Goal: Use online tool/utility

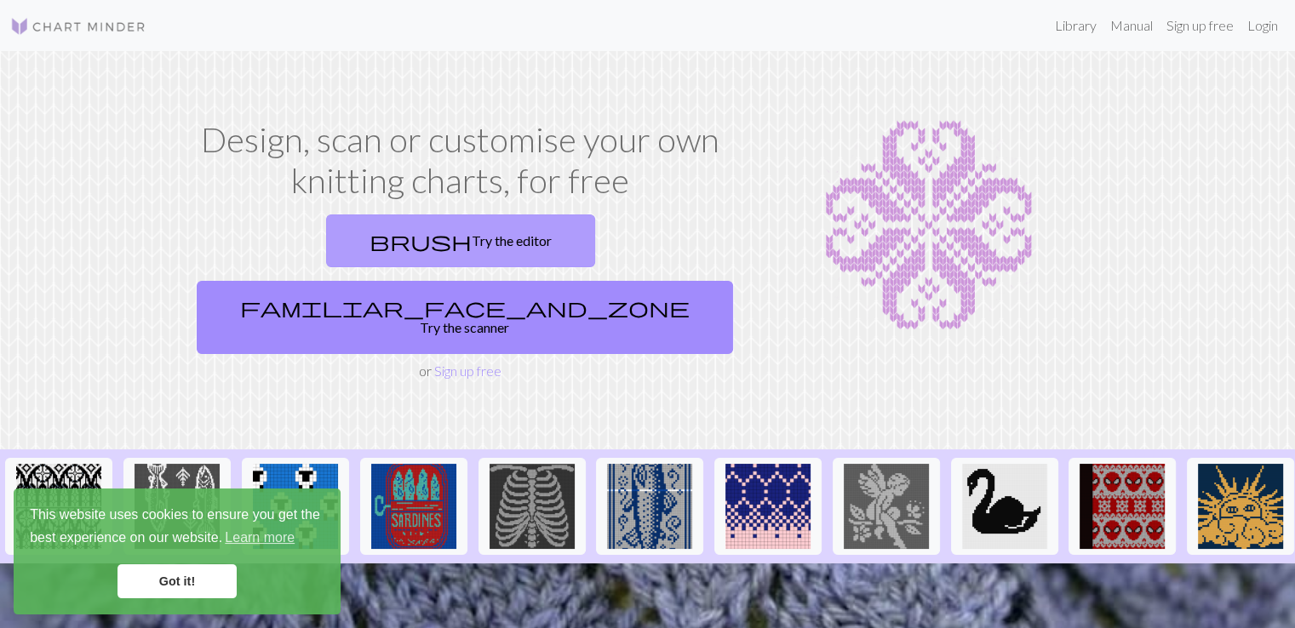
click at [326, 244] on link "brush Try the editor" at bounding box center [460, 241] width 269 height 53
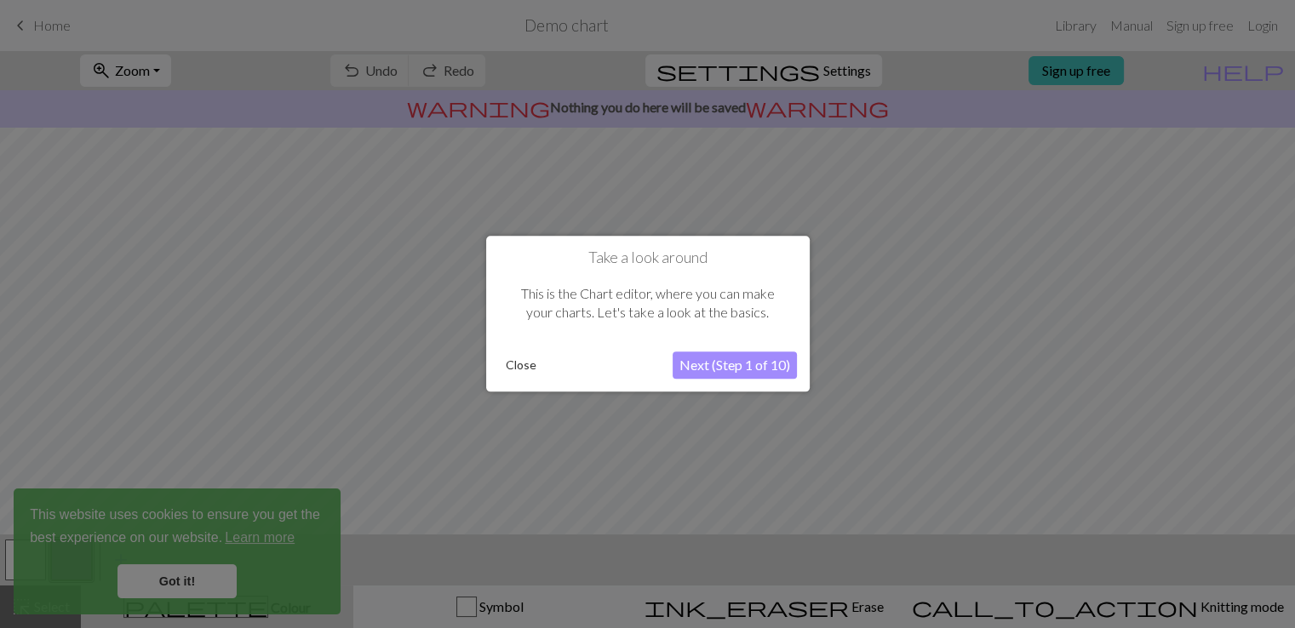
click at [530, 365] on button "Close" at bounding box center [521, 366] width 44 height 26
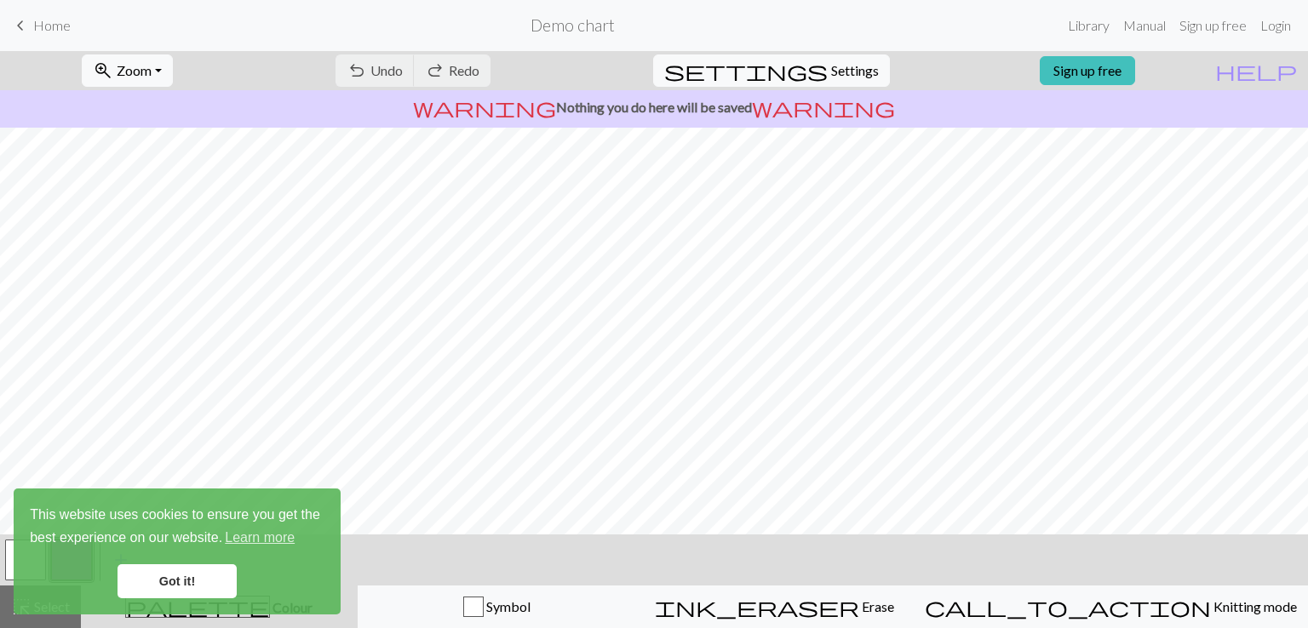
click at [17, 26] on span "keyboard_arrow_left" at bounding box center [20, 26] width 20 height 24
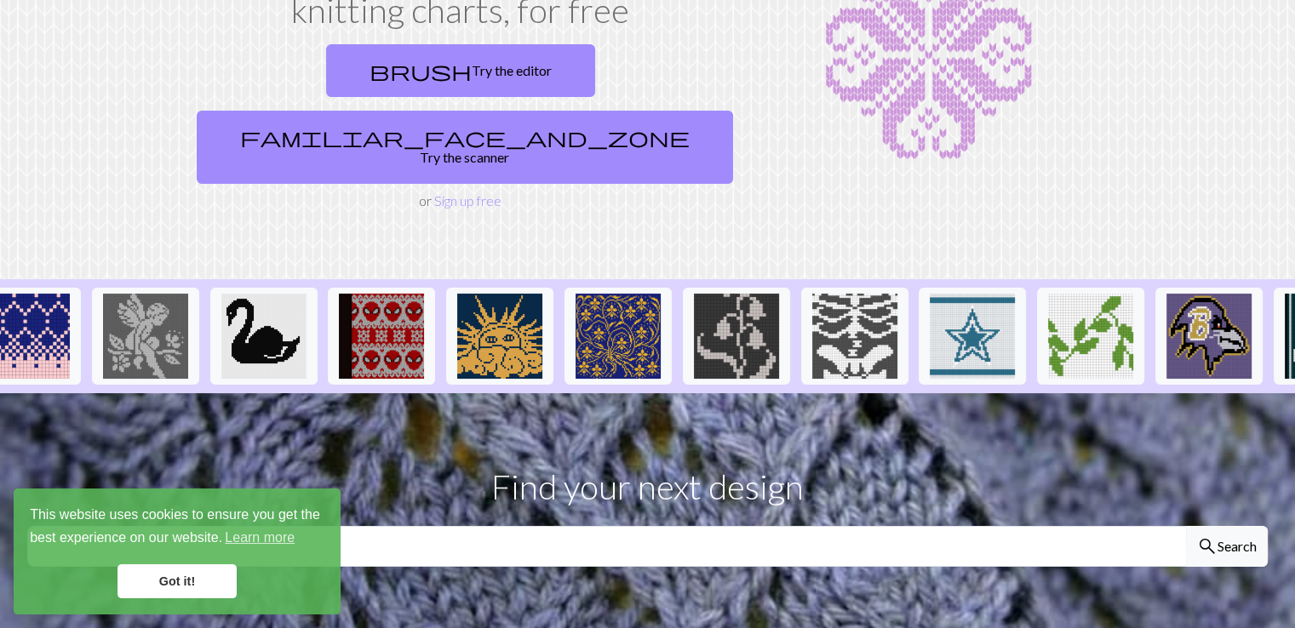
scroll to position [0, 749]
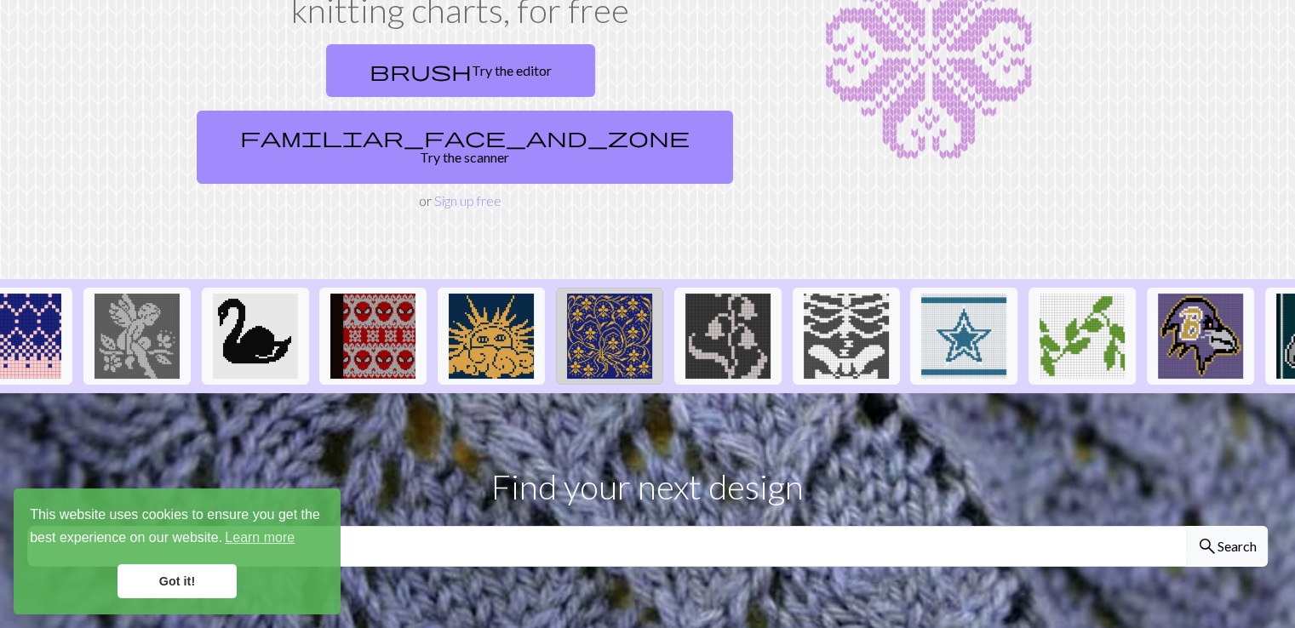
click at [622, 294] on img at bounding box center [609, 336] width 85 height 85
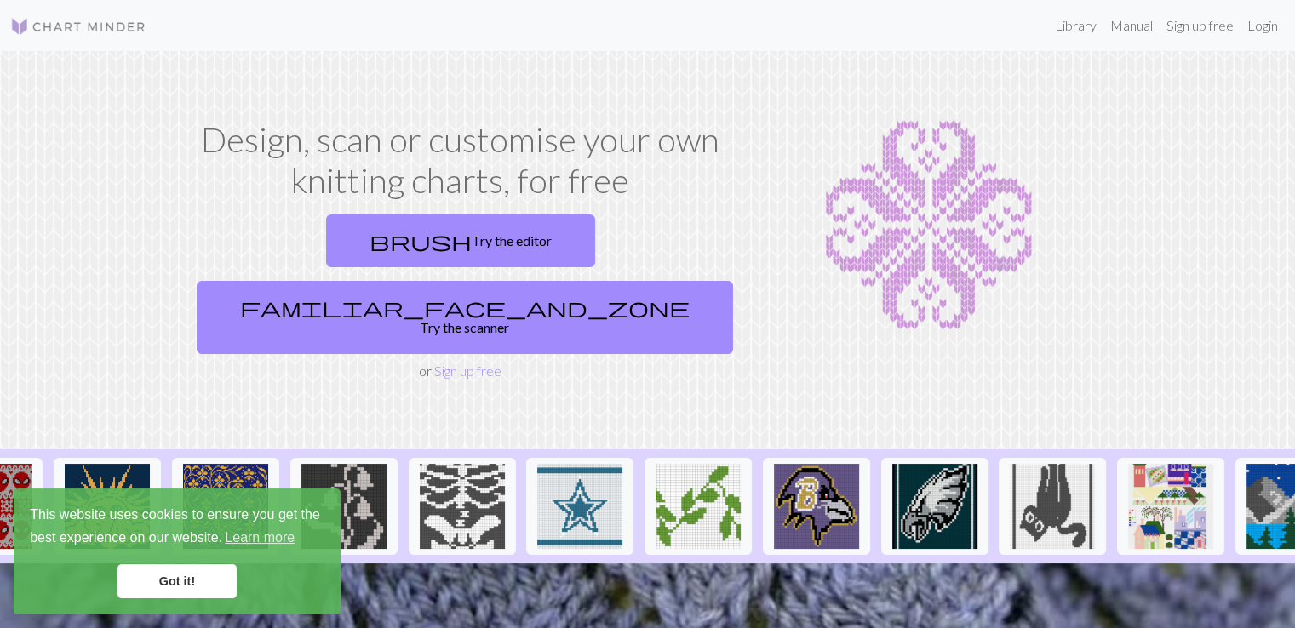
scroll to position [0, 1158]
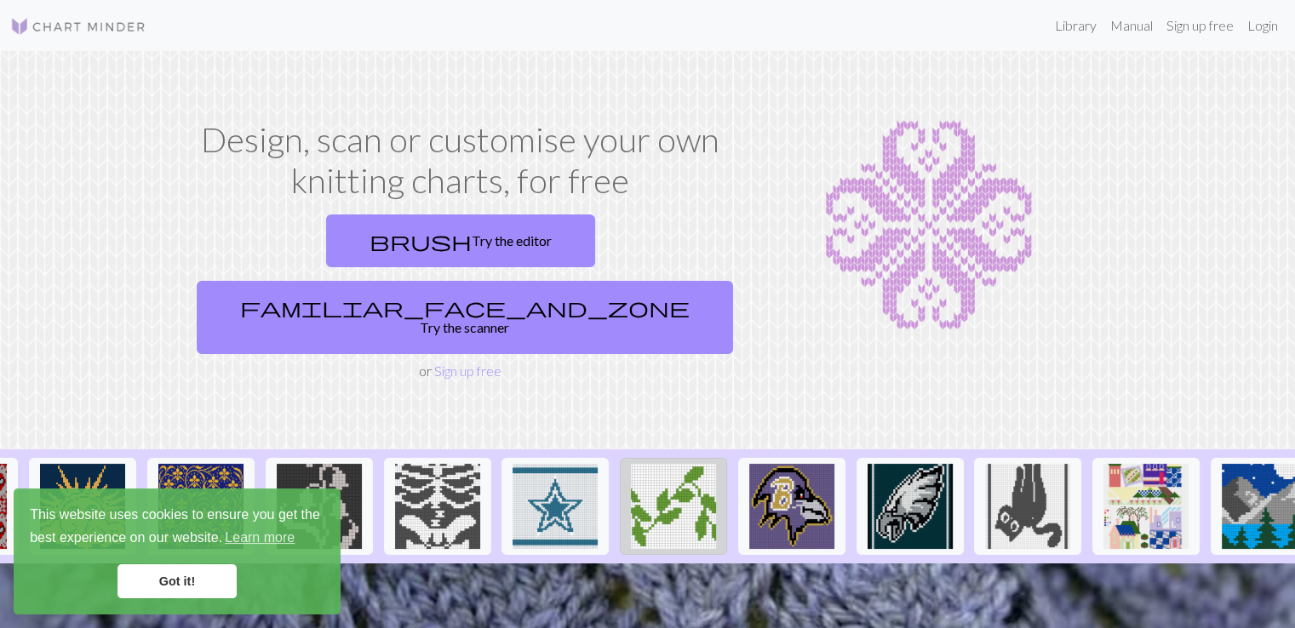
click at [677, 467] on img at bounding box center [673, 506] width 85 height 85
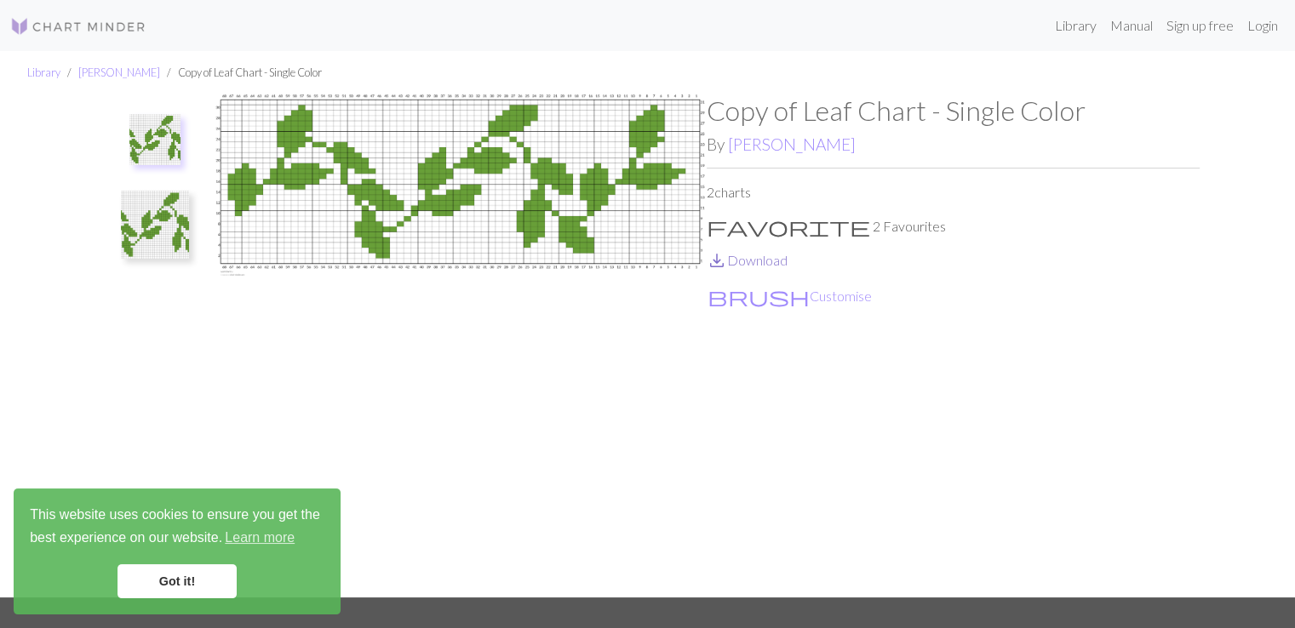
click at [737, 263] on link "save_alt Download" at bounding box center [747, 260] width 81 height 16
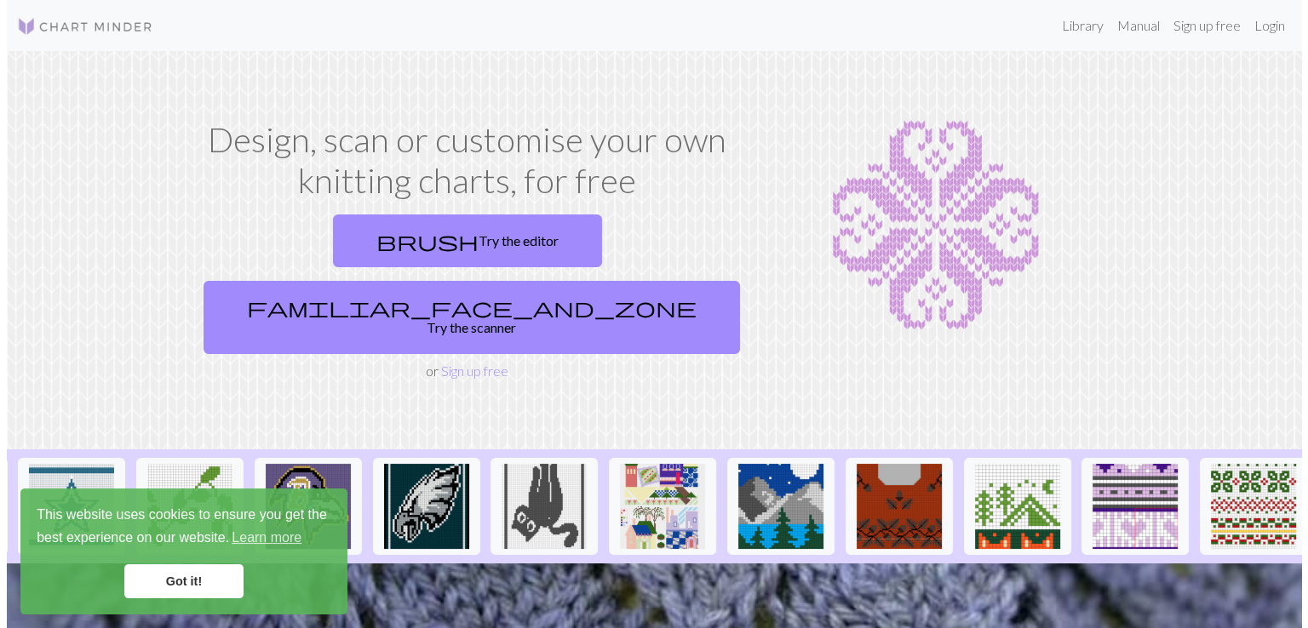
scroll to position [0, 1651]
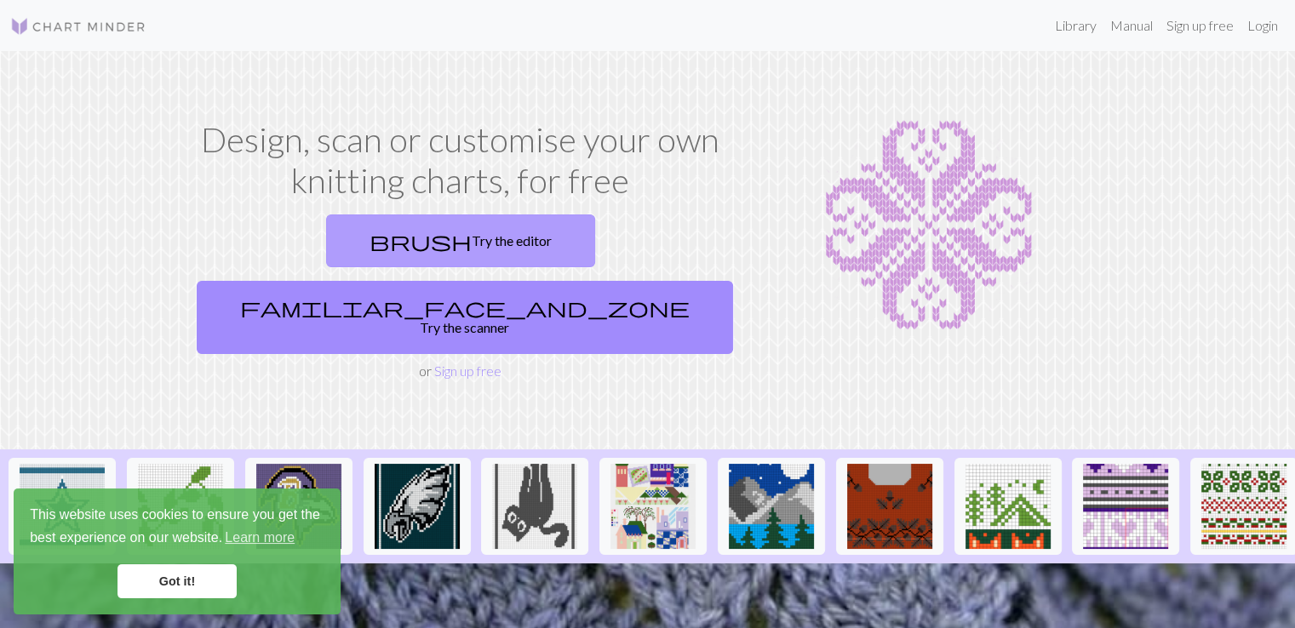
click at [326, 232] on link "brush Try the editor" at bounding box center [460, 241] width 269 height 53
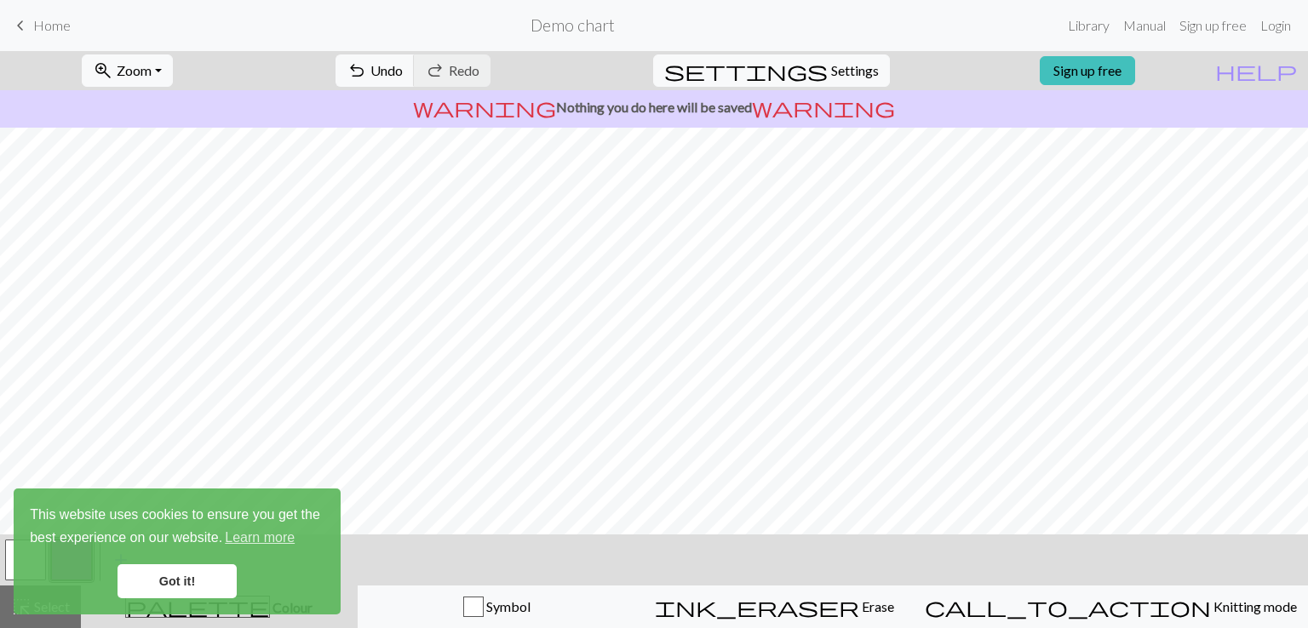
click at [190, 573] on link "Got it!" at bounding box center [176, 581] width 119 height 34
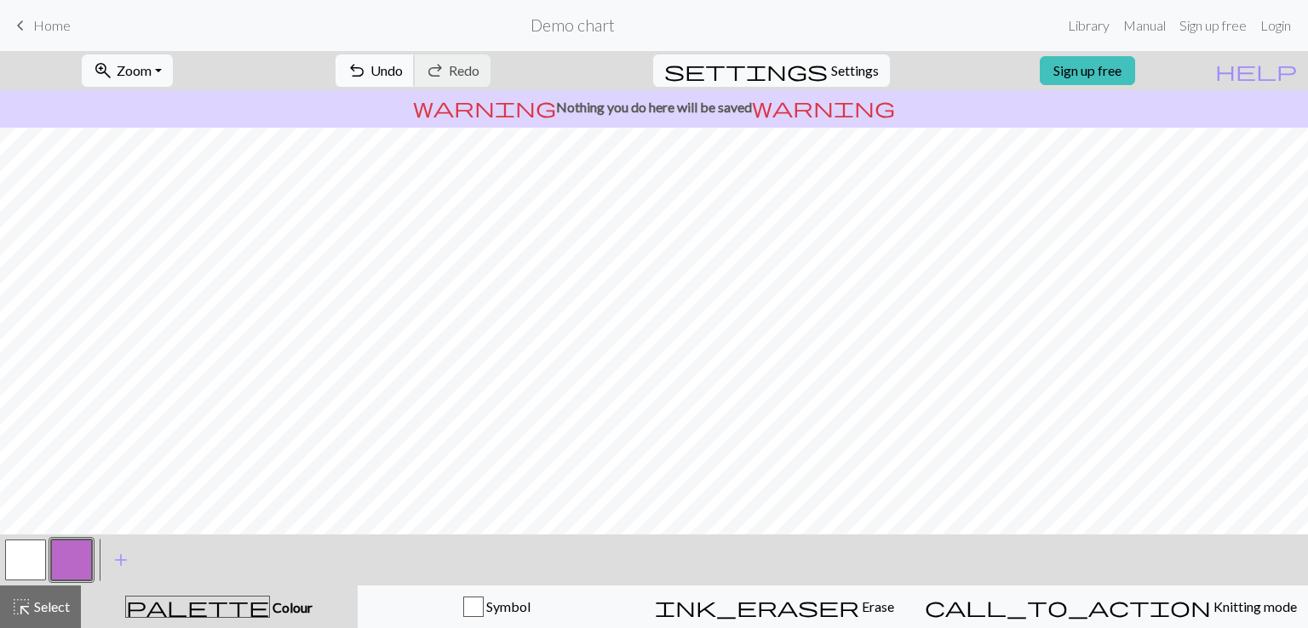
click at [403, 72] on span "Undo" at bounding box center [386, 70] width 32 height 16
click at [859, 611] on span "Erase" at bounding box center [876, 607] width 35 height 16
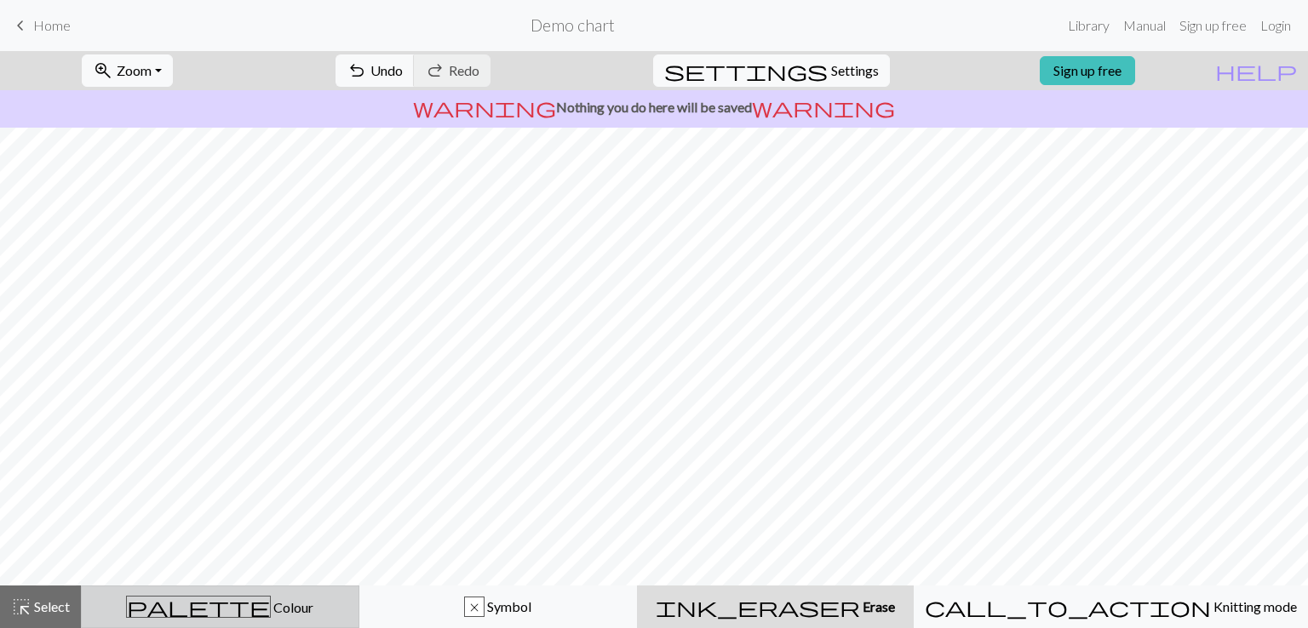
click at [221, 610] on span "palette" at bounding box center [198, 607] width 143 height 24
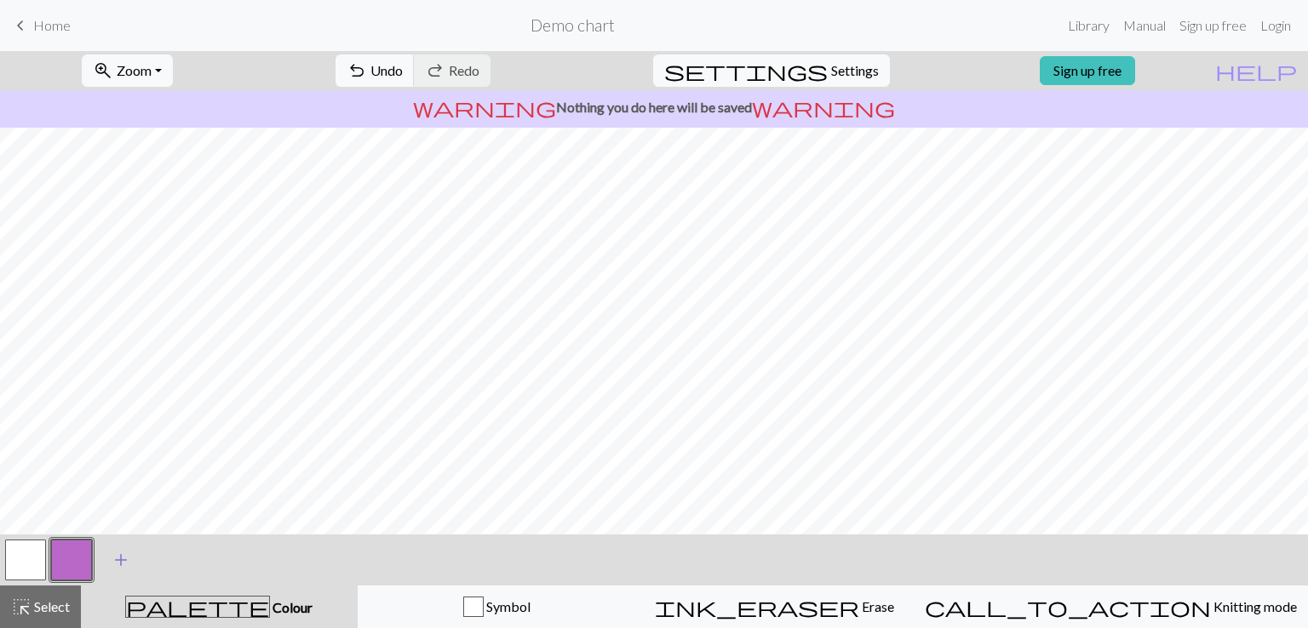
click at [116, 559] on span "add" at bounding box center [121, 560] width 20 height 24
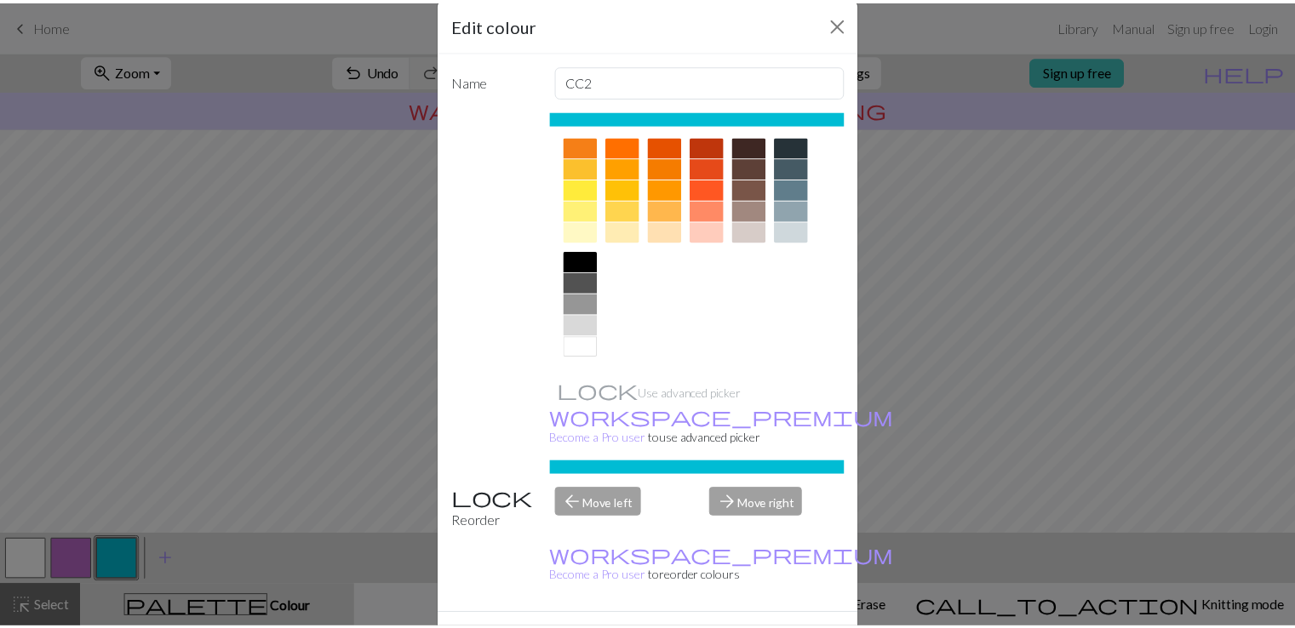
scroll to position [41, 0]
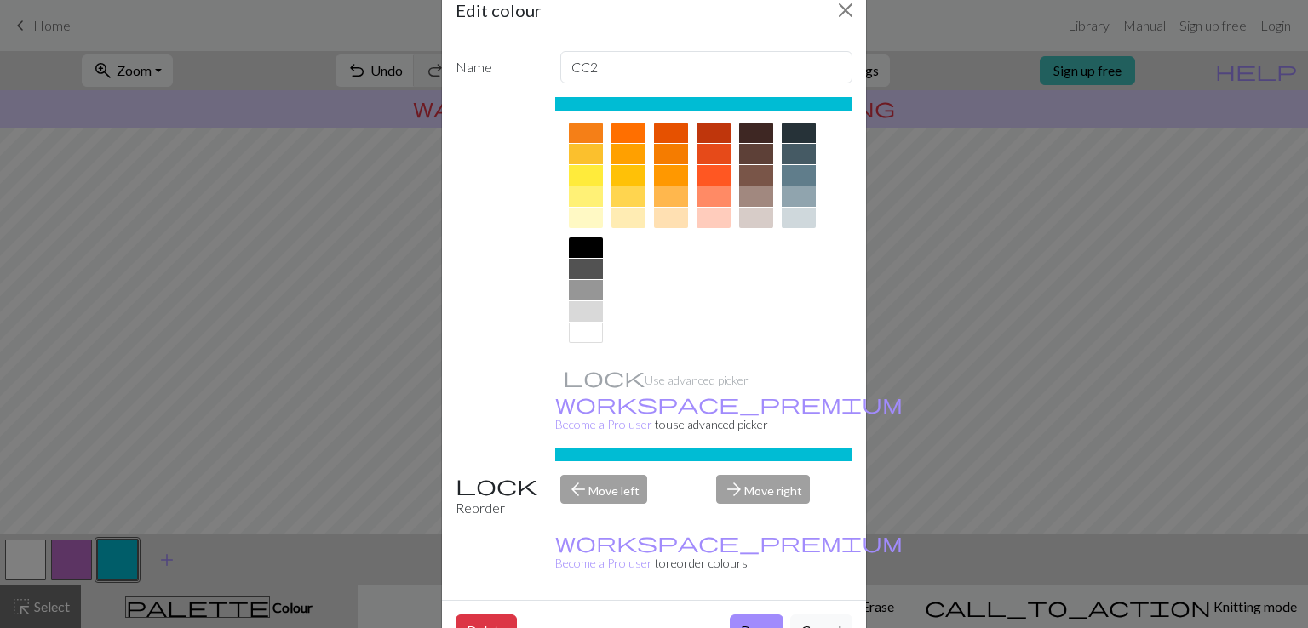
click at [581, 248] on div at bounding box center [586, 248] width 34 height 20
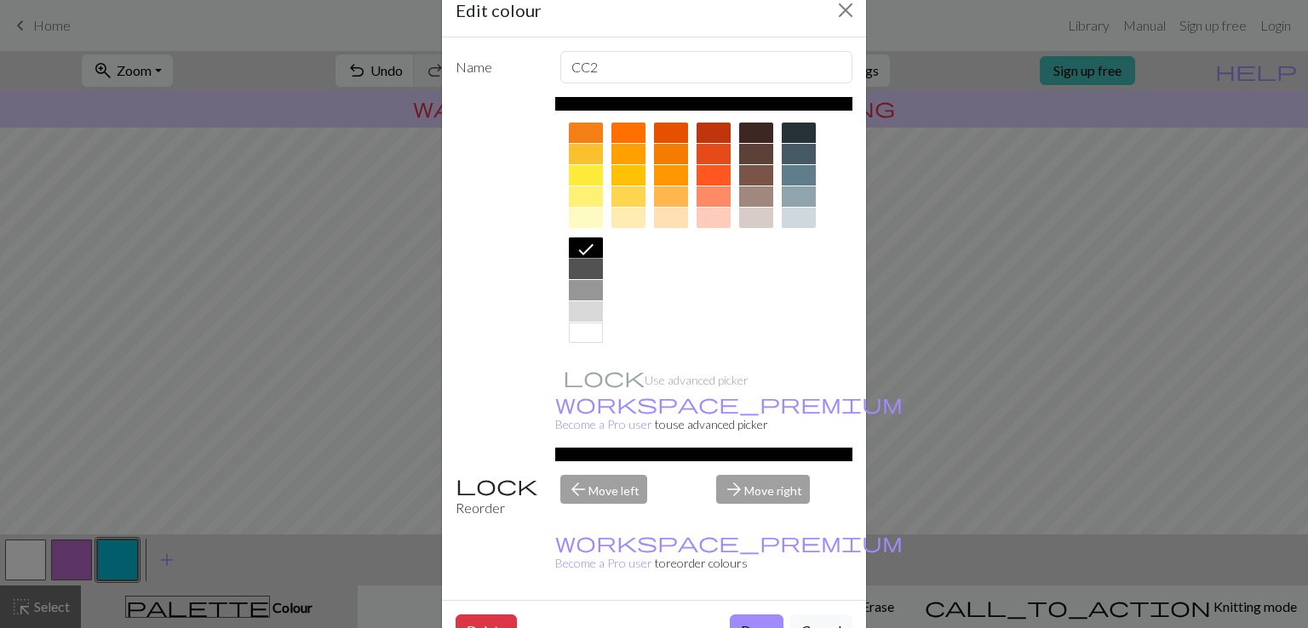
click at [730, 615] on button "Done" at bounding box center [757, 631] width 54 height 32
